Goal: Transaction & Acquisition: Book appointment/travel/reservation

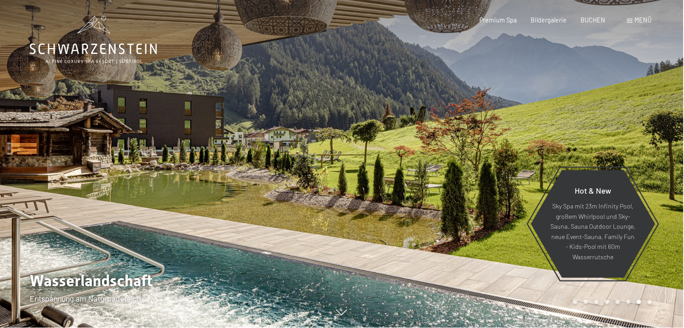
click at [643, 23] on span "Menü" at bounding box center [643, 20] width 17 height 8
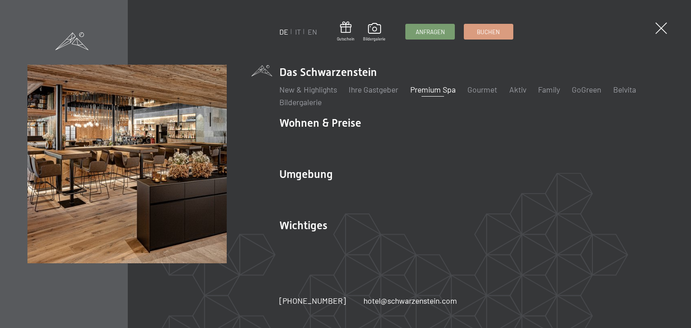
click at [424, 89] on link "Premium Spa" at bounding box center [432, 90] width 45 height 10
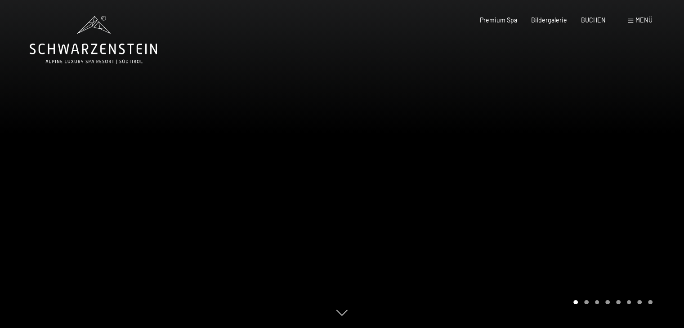
click at [596, 200] on div at bounding box center [513, 164] width 342 height 328
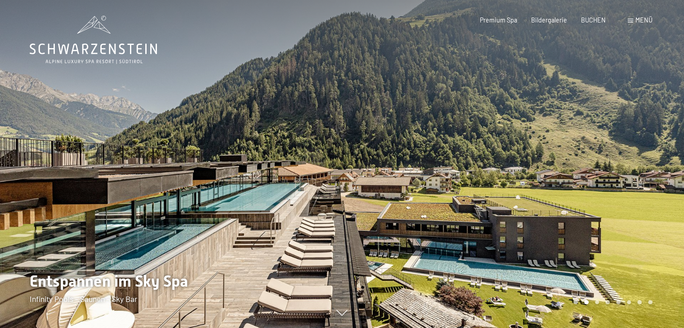
drag, startPoint x: 596, startPoint y: 200, endPoint x: 574, endPoint y: 164, distance: 42.2
click at [574, 164] on div at bounding box center [513, 164] width 342 height 328
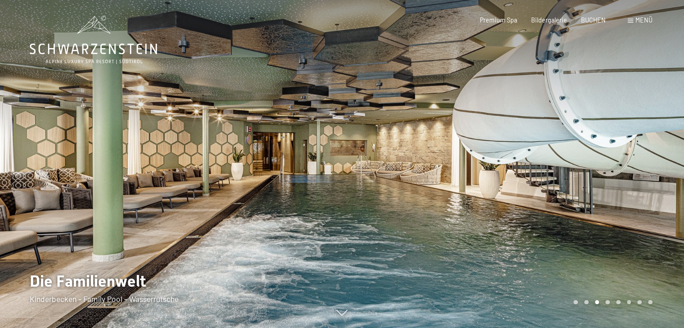
click at [574, 164] on div at bounding box center [513, 164] width 342 height 328
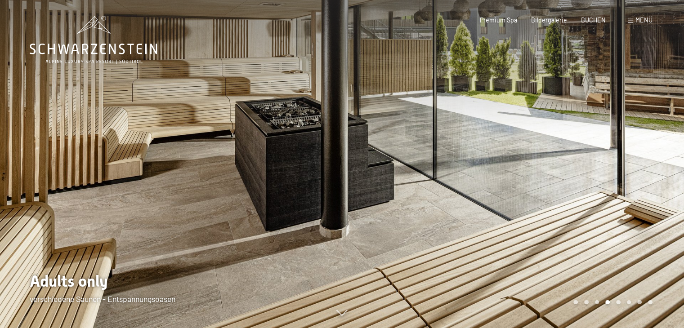
click at [574, 164] on div at bounding box center [513, 164] width 342 height 328
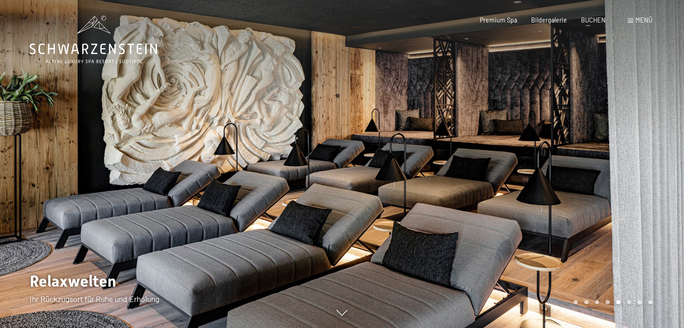
click at [574, 164] on div at bounding box center [513, 164] width 342 height 328
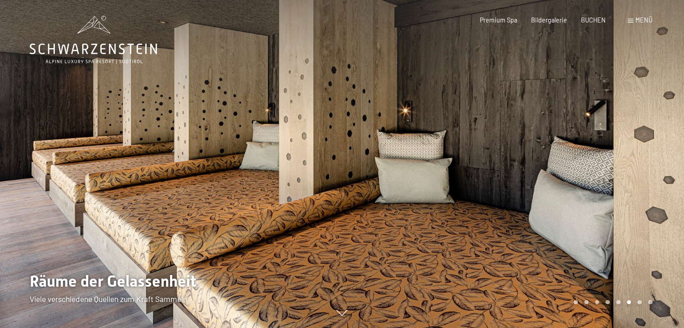
click at [574, 164] on div at bounding box center [513, 164] width 342 height 328
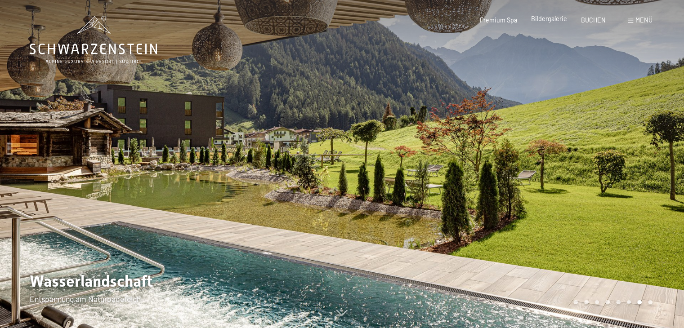
drag, startPoint x: 574, startPoint y: 164, endPoint x: 555, endPoint y: 19, distance: 146.0
click at [555, 19] on span "Bildergalerie" at bounding box center [549, 19] width 36 height 8
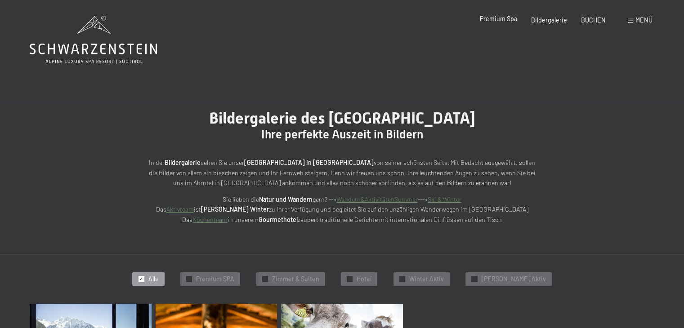
click at [503, 20] on span "Premium Spa" at bounding box center [498, 19] width 37 height 8
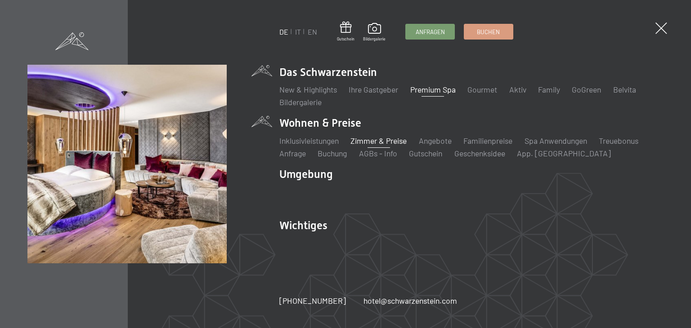
click at [384, 139] on link "Zimmer & Preise" at bounding box center [378, 141] width 56 height 10
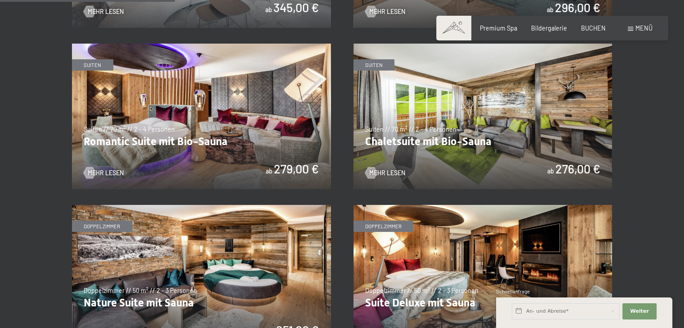
scroll to position [648, 0]
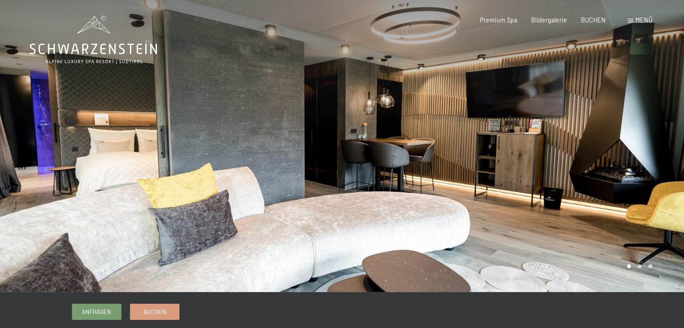
click at [552, 145] on div at bounding box center [513, 146] width 342 height 292
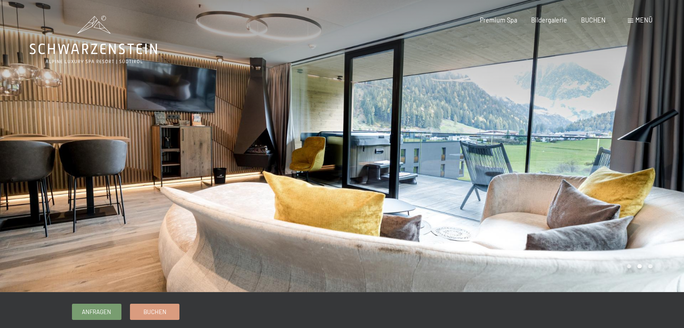
drag, startPoint x: 552, startPoint y: 145, endPoint x: 517, endPoint y: 121, distance: 42.5
click at [517, 121] on div at bounding box center [513, 146] width 342 height 292
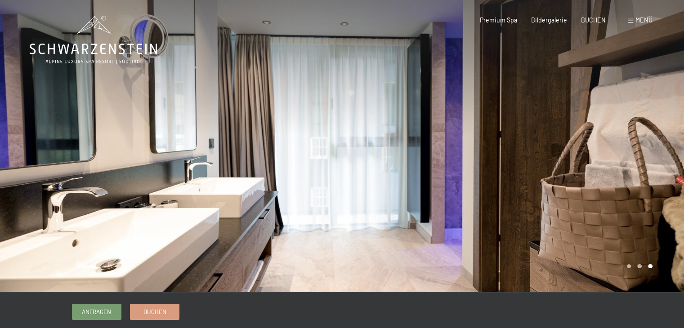
click at [517, 121] on div at bounding box center [513, 146] width 342 height 292
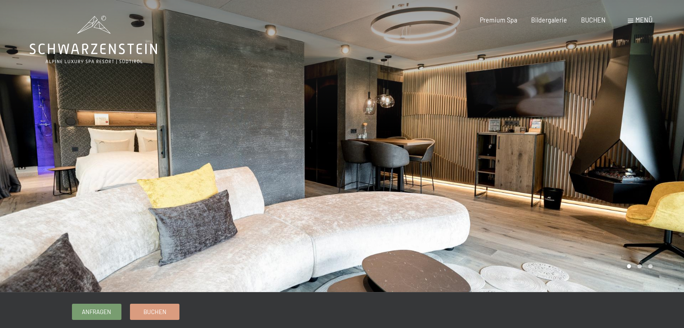
click at [517, 121] on div at bounding box center [513, 146] width 342 height 292
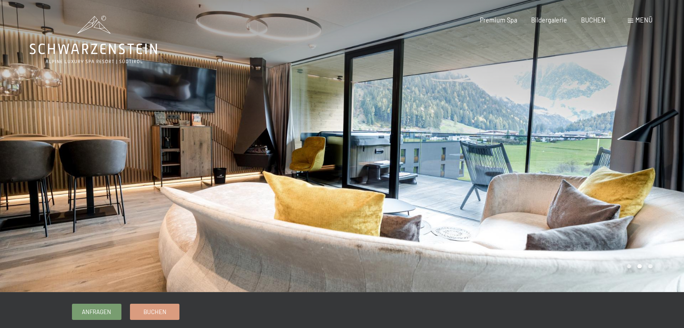
click at [517, 121] on div at bounding box center [513, 146] width 342 height 292
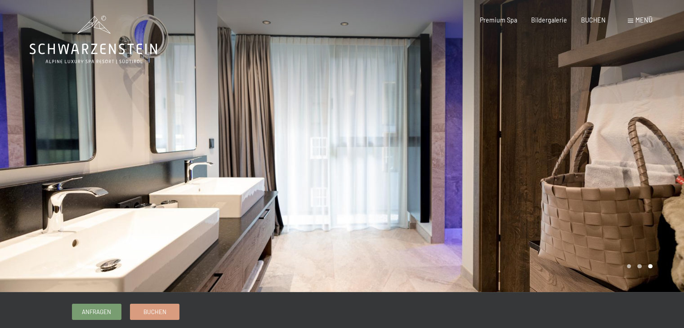
click at [517, 121] on div at bounding box center [513, 146] width 342 height 292
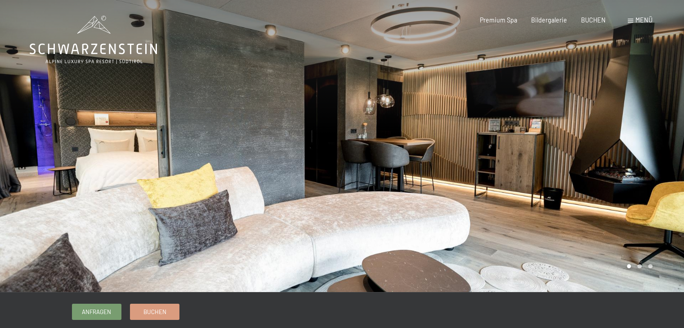
click at [517, 121] on div at bounding box center [513, 146] width 342 height 292
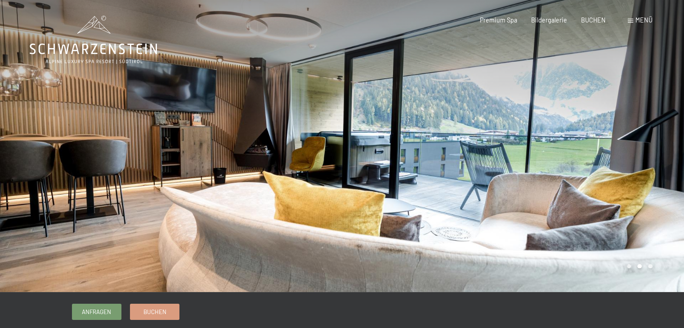
click at [517, 121] on div at bounding box center [513, 146] width 342 height 292
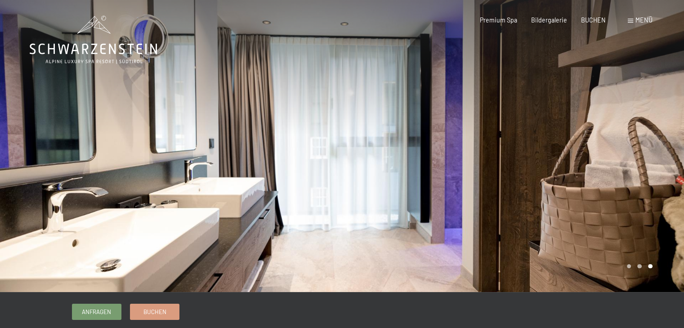
click at [517, 121] on div at bounding box center [513, 146] width 342 height 292
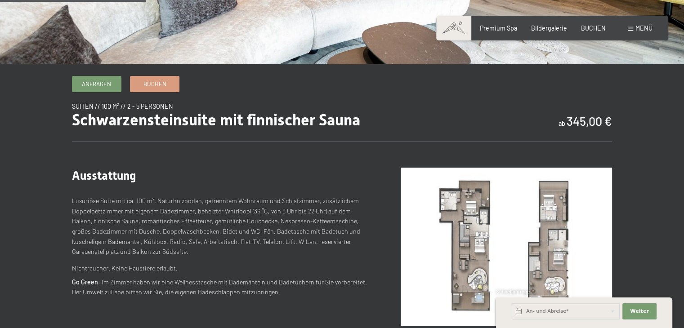
scroll to position [230, 0]
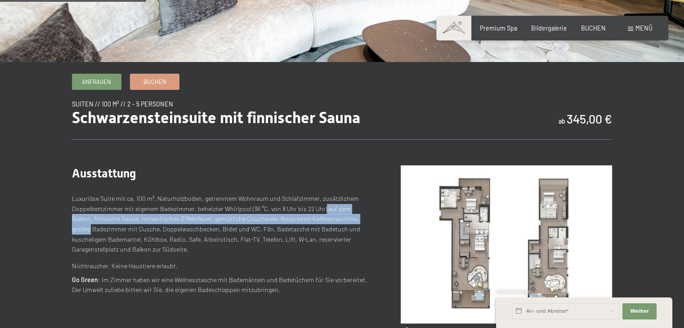
drag, startPoint x: 322, startPoint y: 207, endPoint x: 367, endPoint y: 221, distance: 46.2
click at [367, 221] on p "Luxuriöse Suite mit ca. 100 m², Naturholzboden, getrenntem Wohnraum und Schlafz…" at bounding box center [220, 224] width 297 height 61
copy p "auf dem Balkon, finnische Sauna, romantisches Effektfeuer, gemütliche Couchecke…"
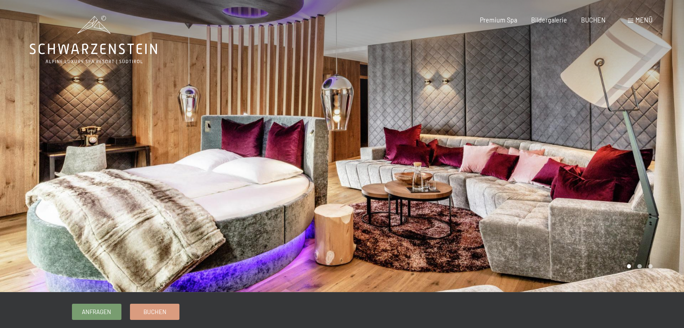
click at [386, 112] on div at bounding box center [513, 146] width 342 height 292
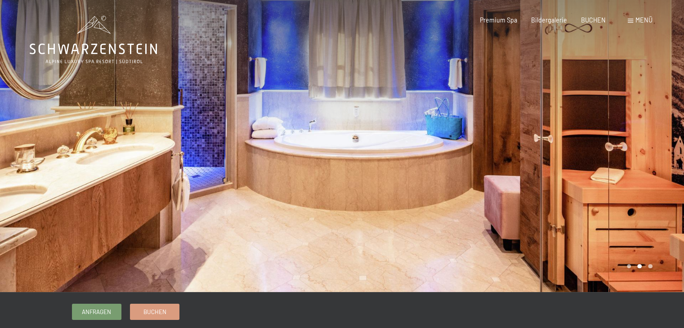
click at [386, 112] on div at bounding box center [513, 146] width 342 height 292
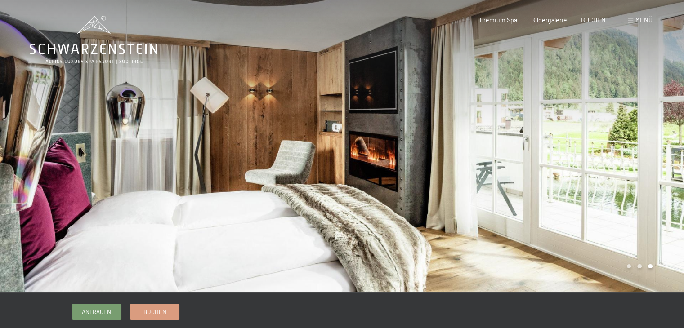
click at [386, 112] on div at bounding box center [513, 146] width 342 height 292
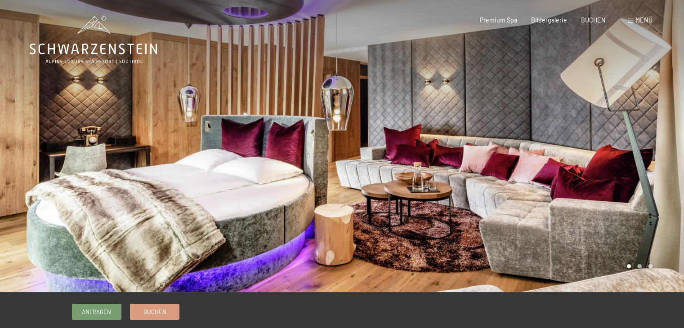
click at [386, 112] on div at bounding box center [513, 146] width 342 height 292
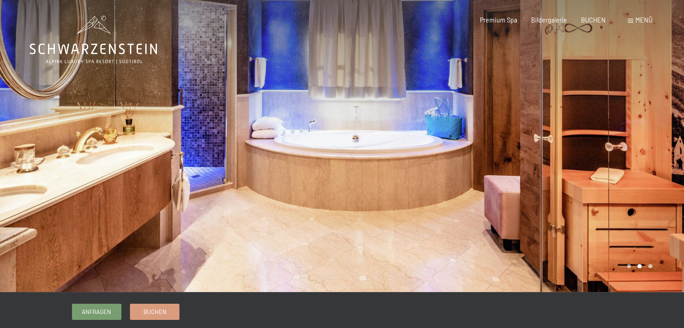
click at [365, 157] on div at bounding box center [513, 146] width 342 height 292
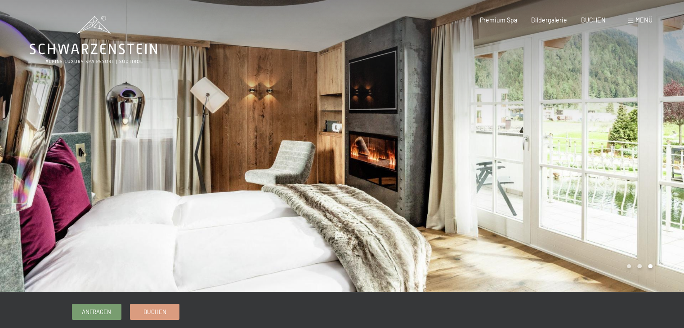
click at [365, 157] on div at bounding box center [513, 146] width 342 height 292
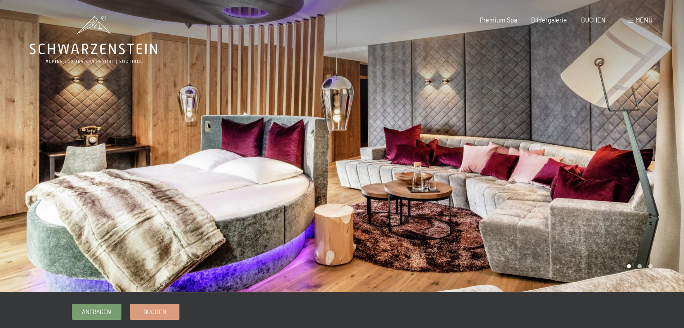
click at [362, 148] on div at bounding box center [513, 146] width 342 height 292
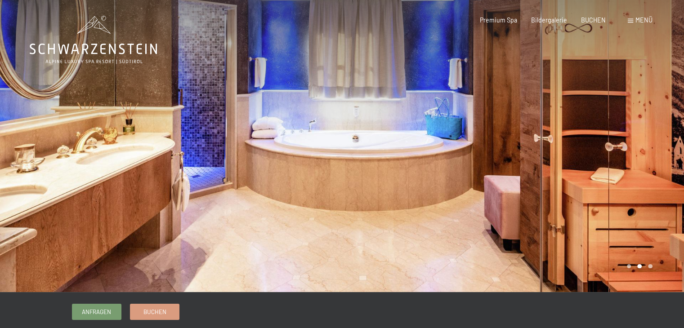
click at [362, 148] on div at bounding box center [513, 146] width 342 height 292
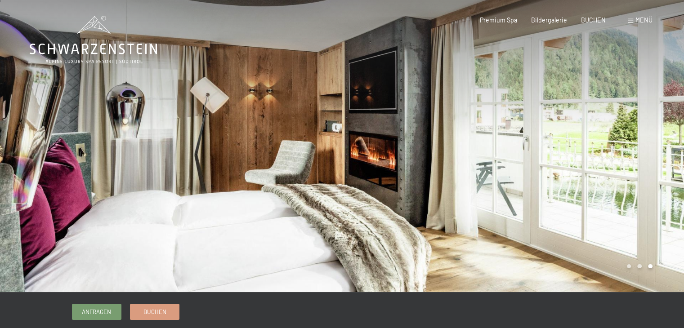
click at [362, 148] on div at bounding box center [513, 146] width 342 height 292
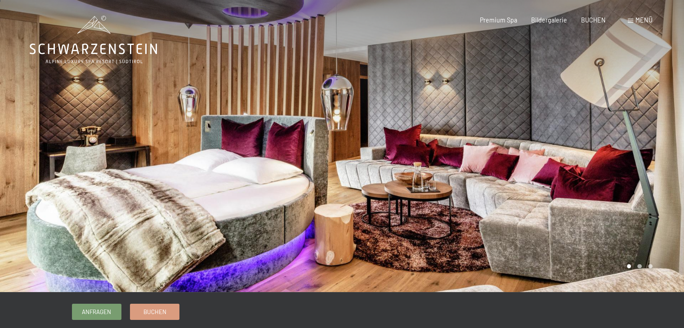
click at [362, 148] on div at bounding box center [513, 146] width 342 height 292
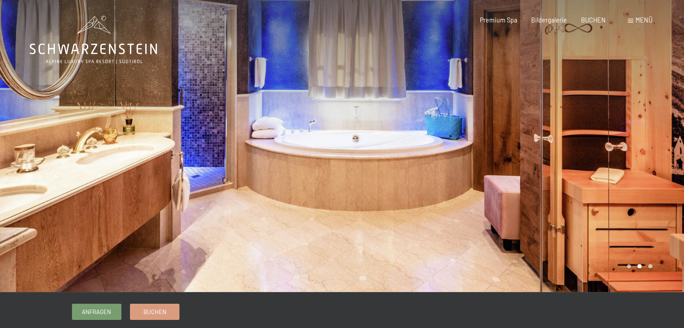
click at [362, 148] on div at bounding box center [513, 146] width 342 height 292
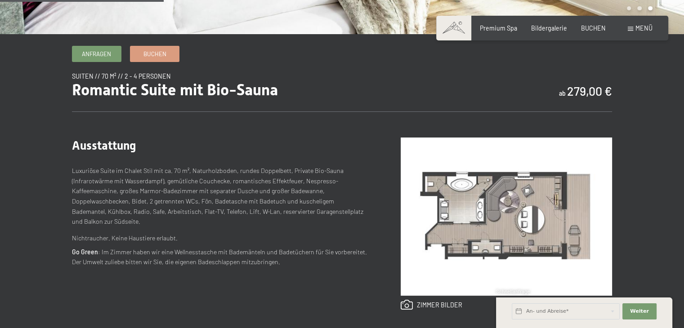
scroll to position [260, 0]
